Goal: Transaction & Acquisition: Book appointment/travel/reservation

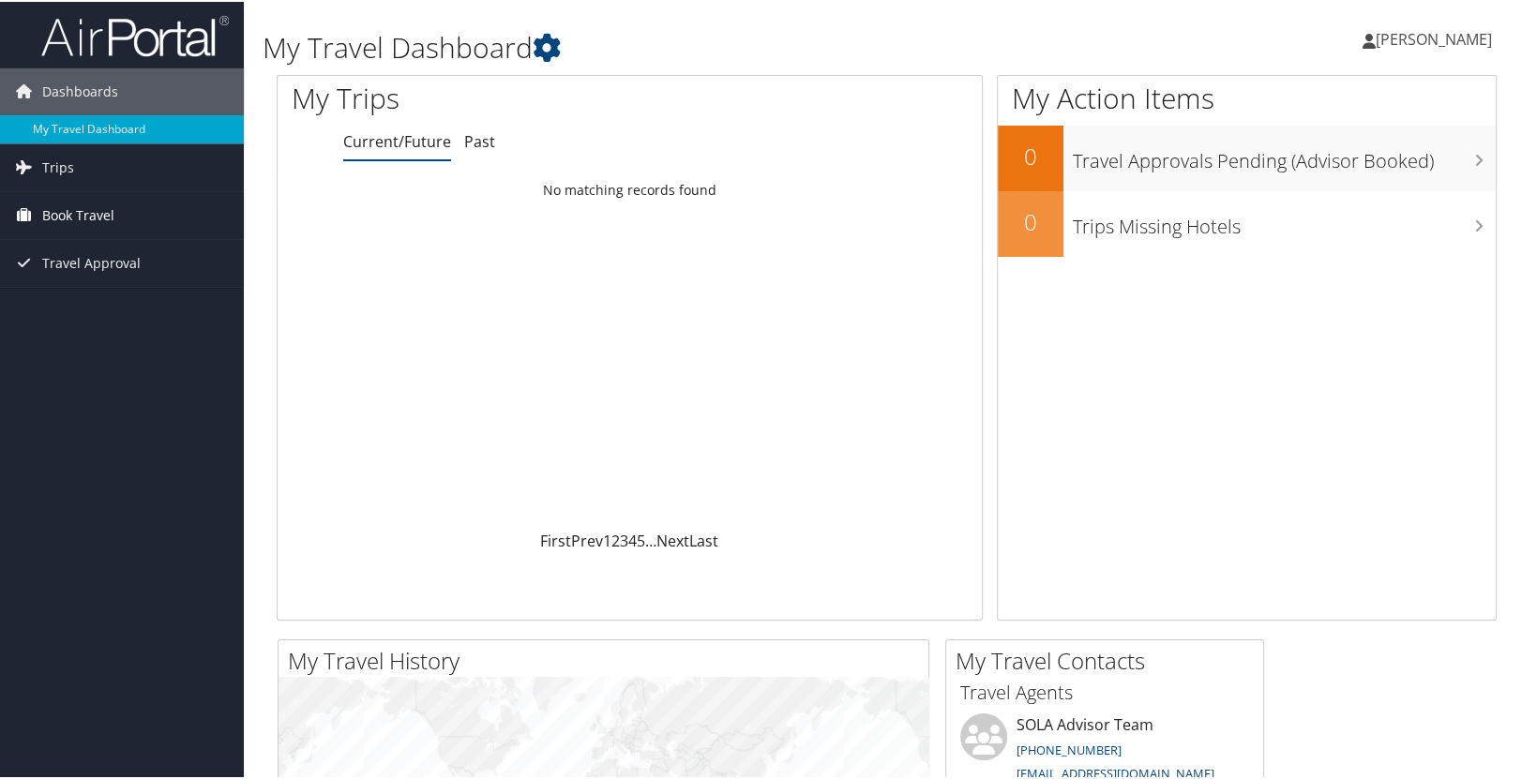
click at [165, 206] on link "Book Travel" at bounding box center [122, 213] width 244 height 47
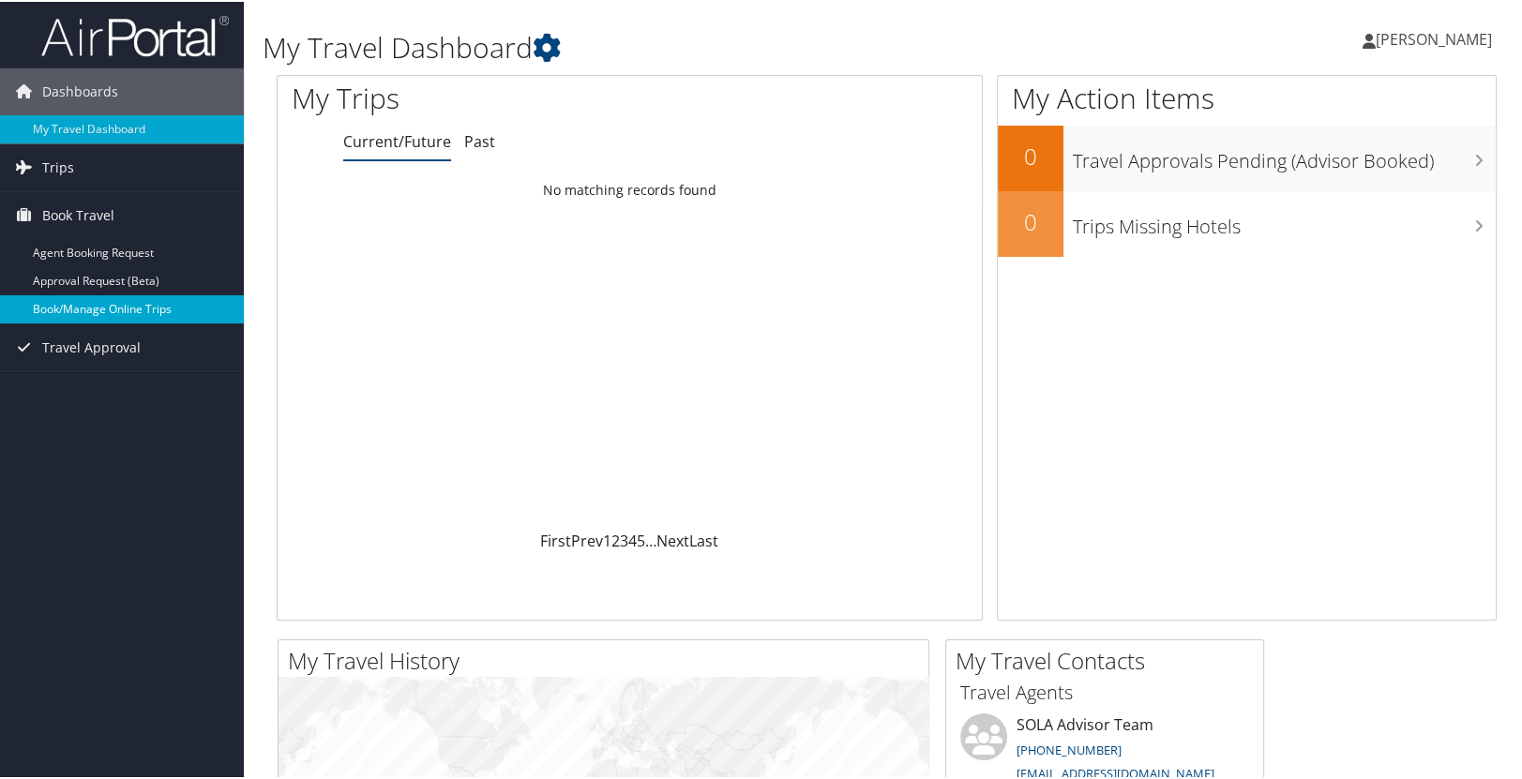
click at [162, 314] on link "Book/Manage Online Trips" at bounding box center [122, 307] width 244 height 28
